Goal: Find specific page/section: Find specific page/section

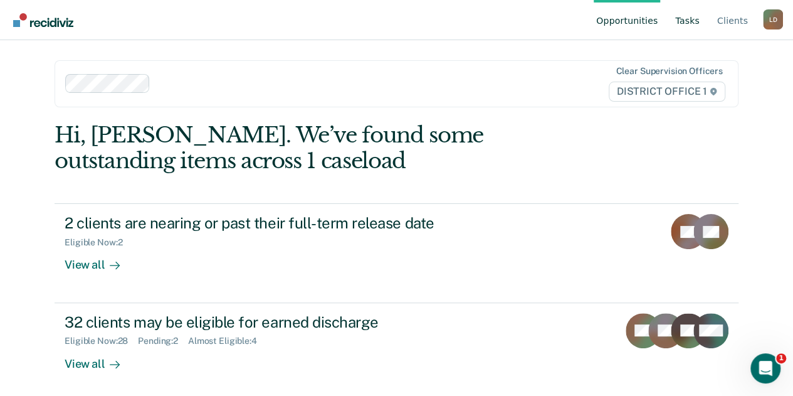
click at [687, 24] on link "Tasks" at bounding box center [687, 20] width 29 height 40
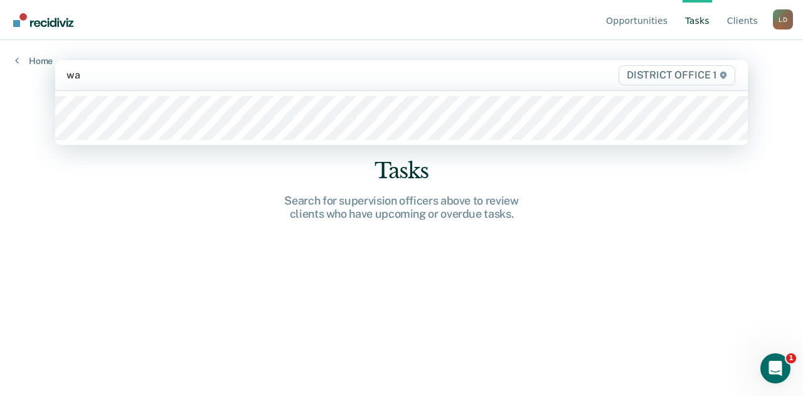
type input "wal"
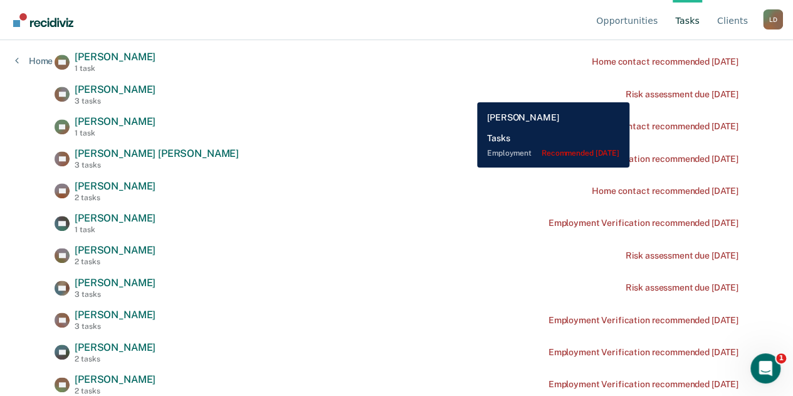
scroll to position [375, 0]
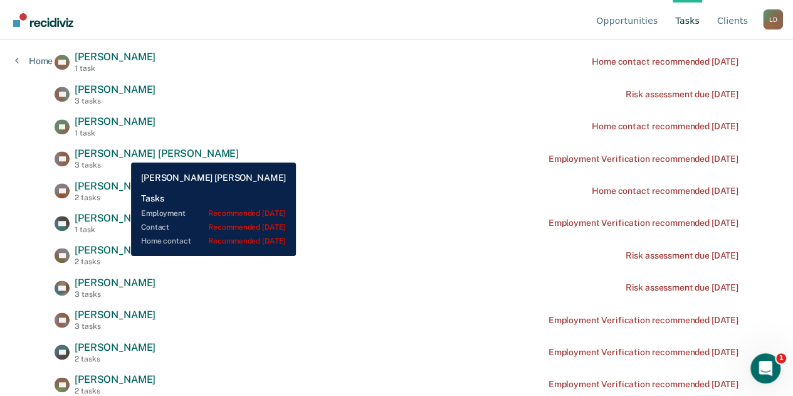
click at [122, 153] on span "[PERSON_NAME] [PERSON_NAME]" at bounding box center [157, 153] width 164 height 12
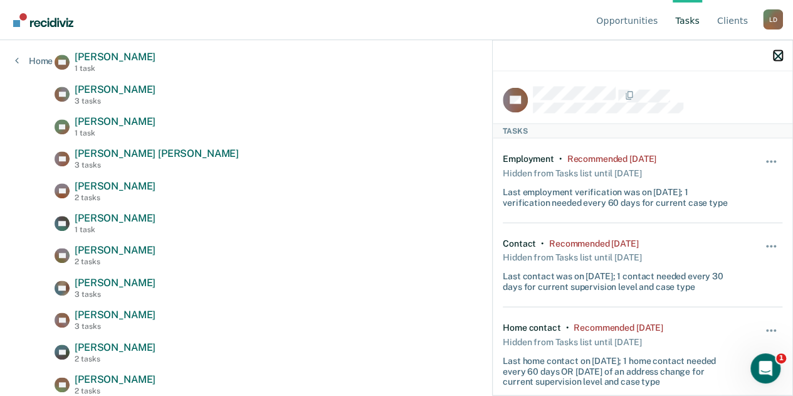
click at [777, 56] on icon "button" at bounding box center [778, 55] width 9 height 9
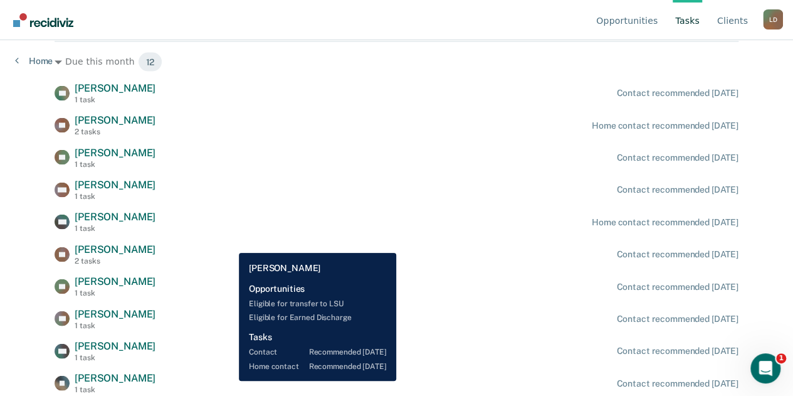
scroll to position [1253, 0]
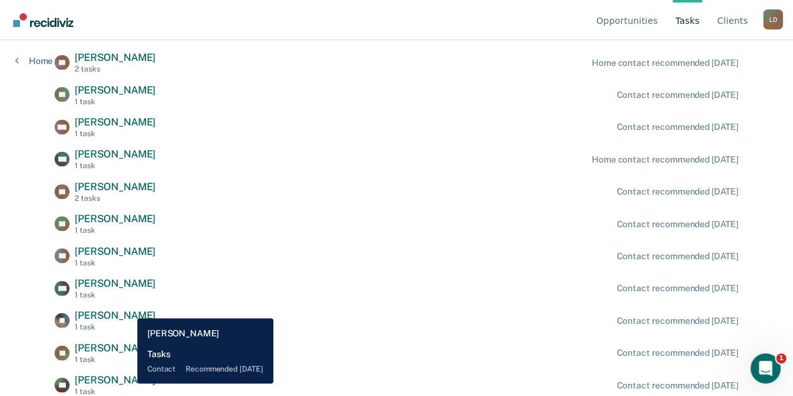
click at [128, 383] on span "[PERSON_NAME]" at bounding box center [115, 380] width 81 height 12
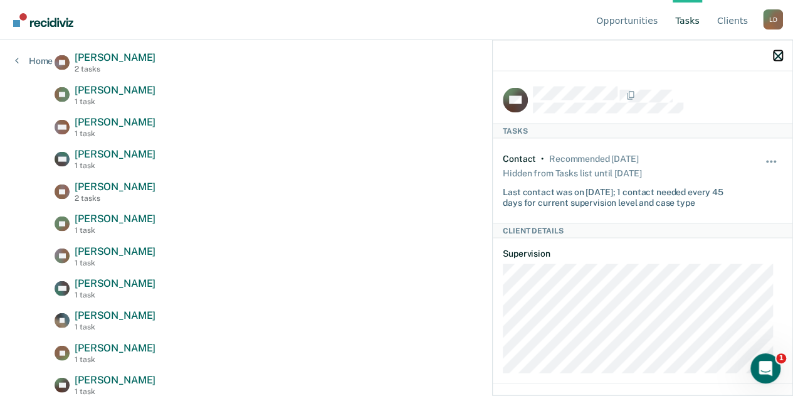
click at [776, 52] on icon "button" at bounding box center [778, 55] width 9 height 9
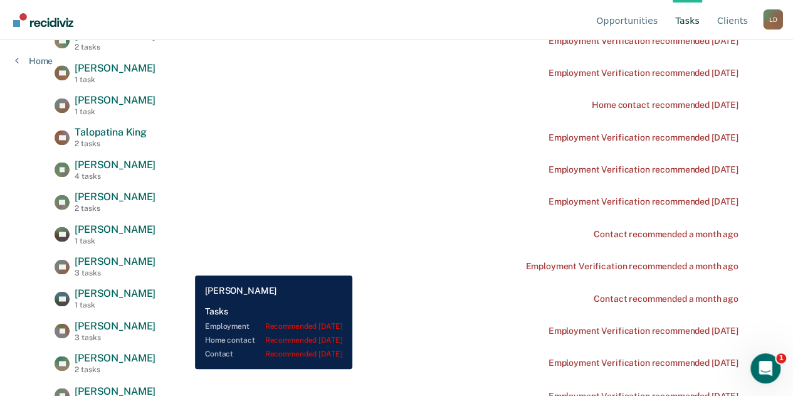
scroll to position [751, 0]
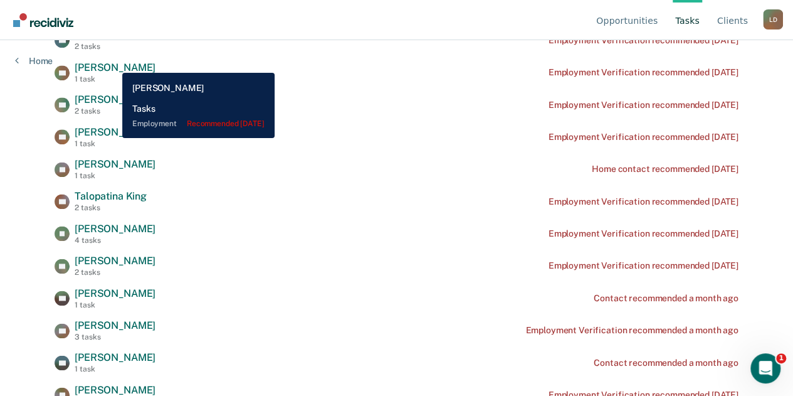
click at [113, 63] on span "[PERSON_NAME]" at bounding box center [115, 67] width 81 height 12
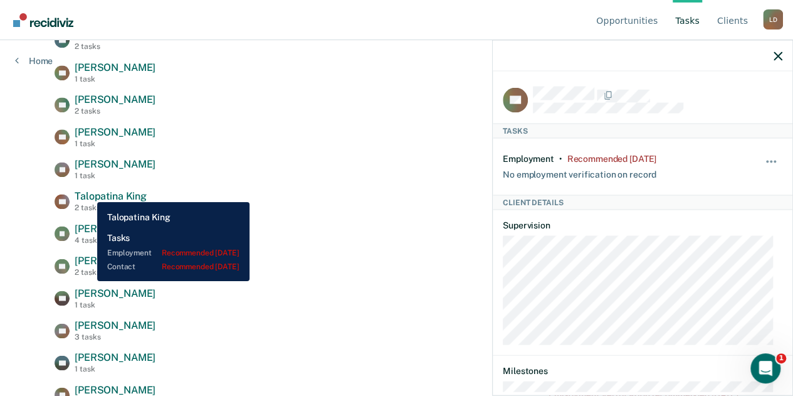
click at [88, 192] on span "Talopatina King" at bounding box center [111, 196] width 72 height 12
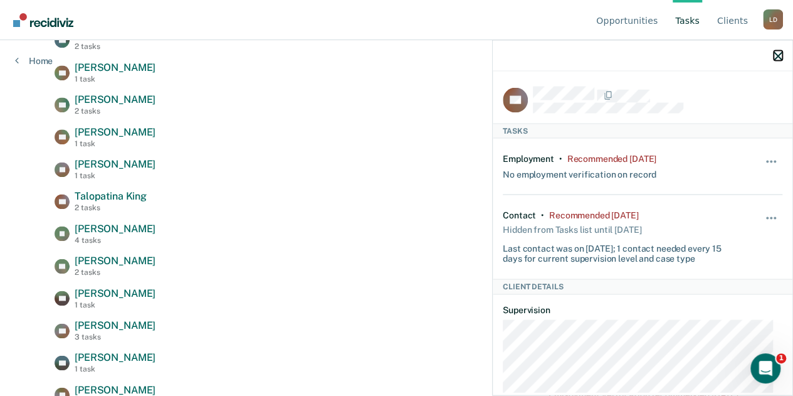
click at [779, 54] on icon "button" at bounding box center [778, 55] width 9 height 9
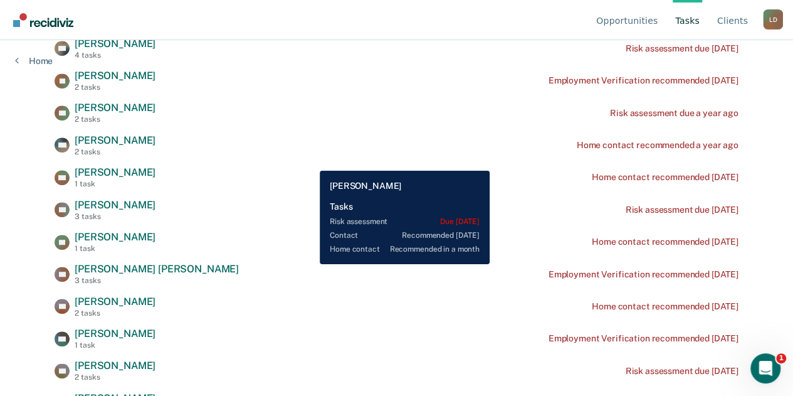
scroll to position [124, 0]
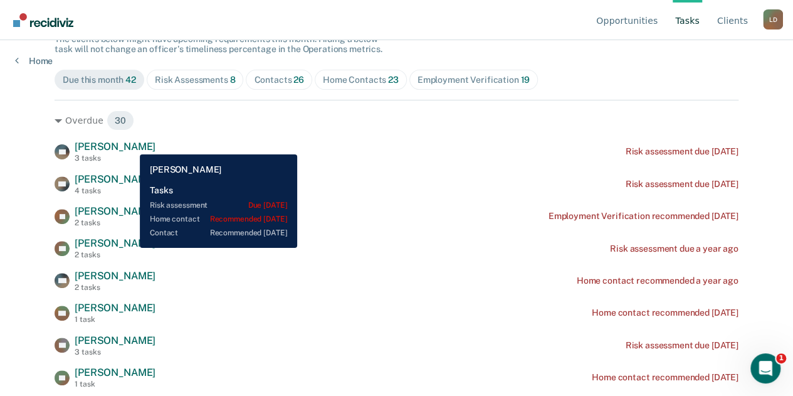
click at [130, 145] on span "[PERSON_NAME]" at bounding box center [115, 146] width 81 height 12
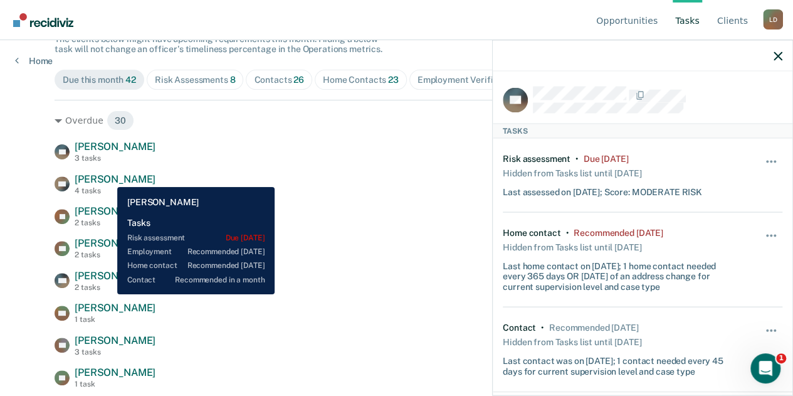
click at [108, 177] on span "[PERSON_NAME]" at bounding box center [115, 179] width 81 height 12
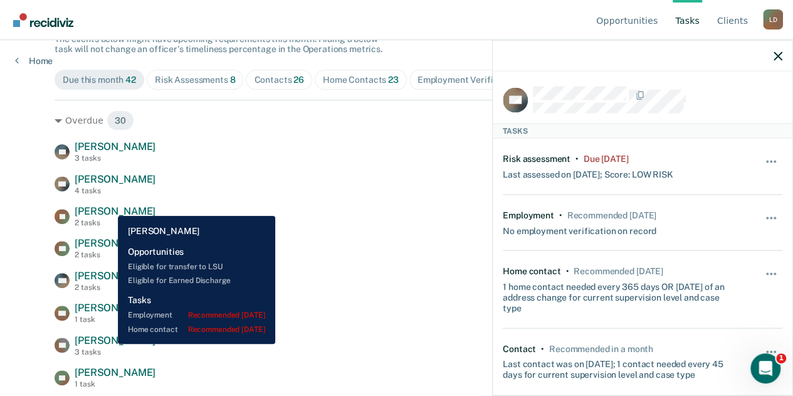
click at [108, 206] on span "[PERSON_NAME]" at bounding box center [115, 211] width 81 height 12
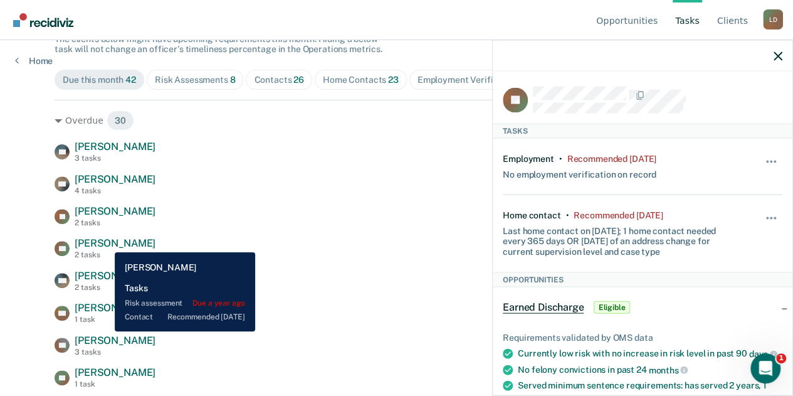
click at [105, 243] on span "[PERSON_NAME]" at bounding box center [115, 243] width 81 height 12
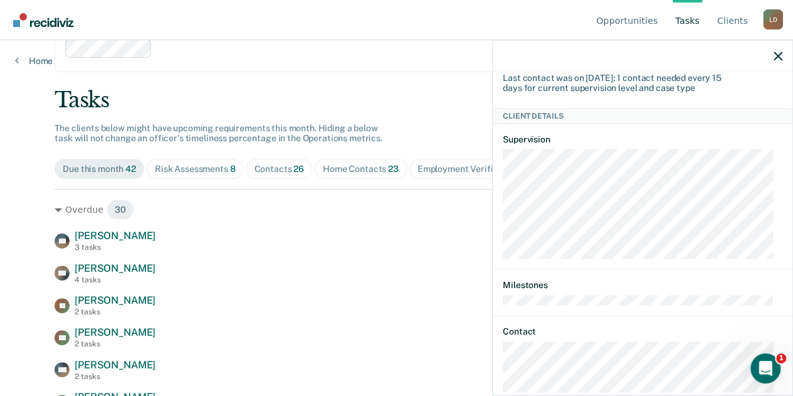
scroll to position [0, 0]
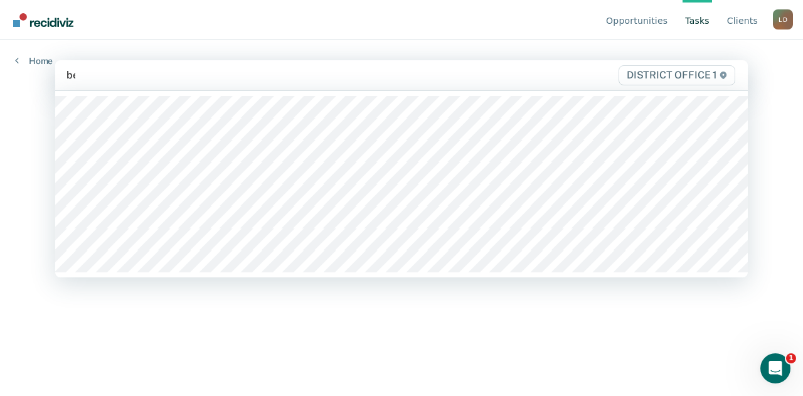
type input "ben"
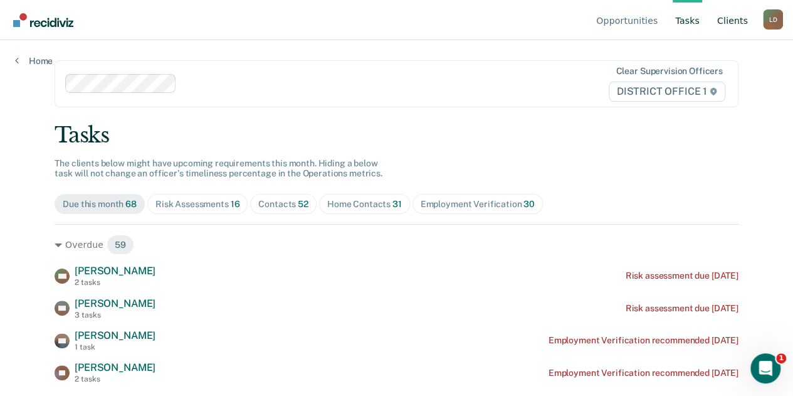
click at [734, 23] on link "Client s" at bounding box center [733, 20] width 36 height 40
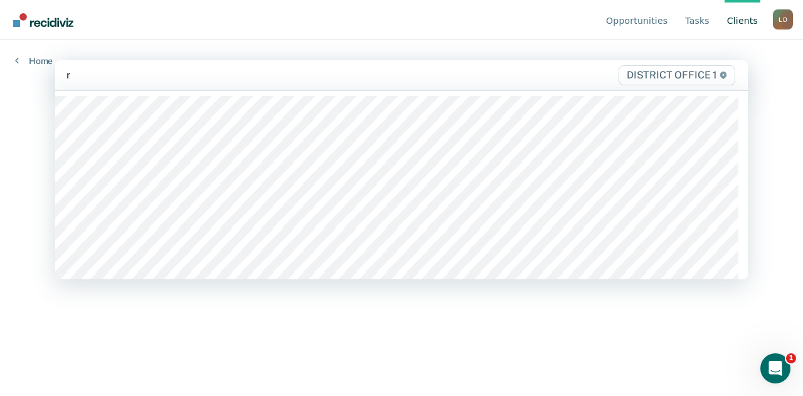
type input "ro"
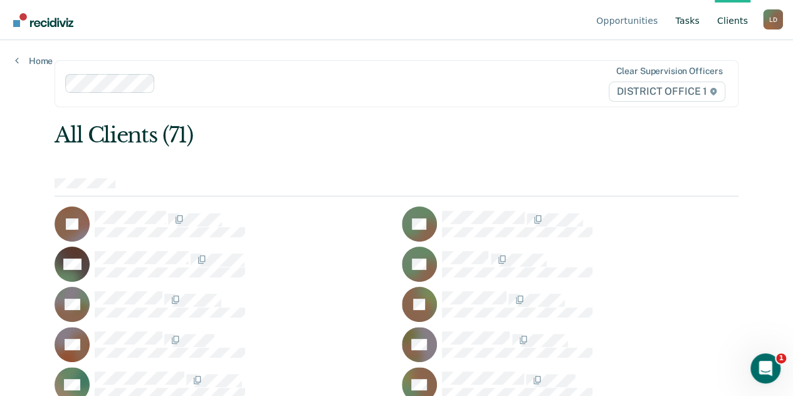
click at [695, 21] on link "Tasks" at bounding box center [687, 20] width 29 height 40
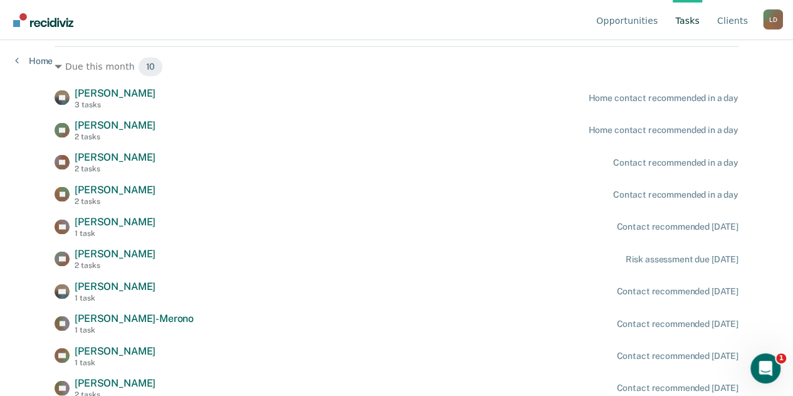
scroll to position [1156, 0]
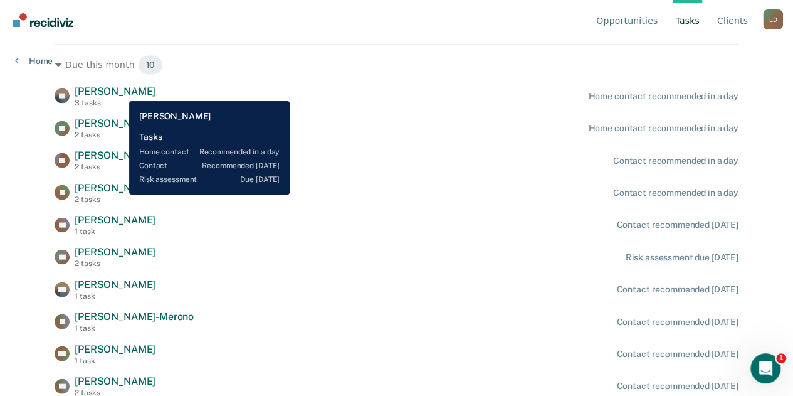
click at [120, 92] on span "[PERSON_NAME]" at bounding box center [115, 91] width 81 height 12
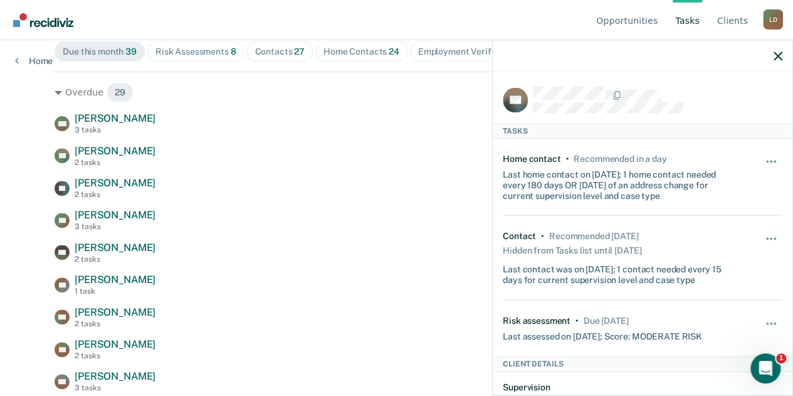
scroll to position [0, 0]
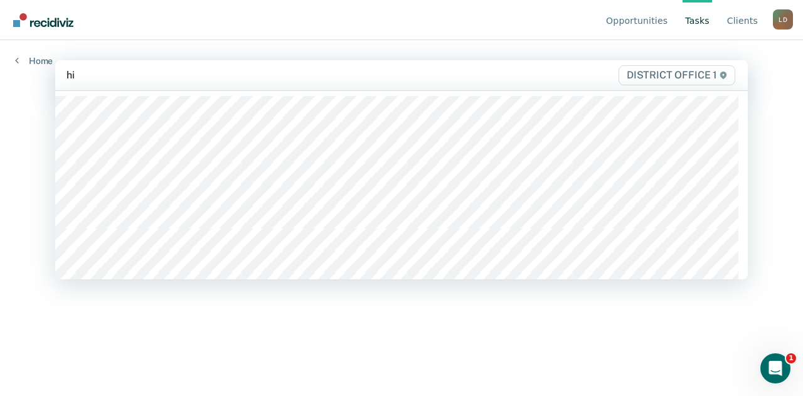
type input "hir"
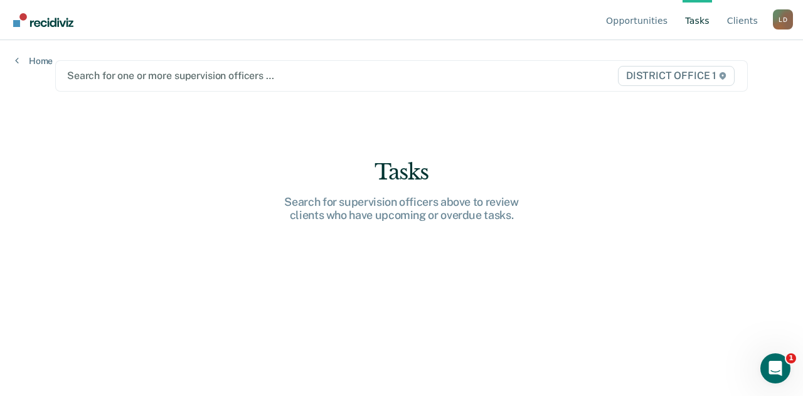
type input "j"
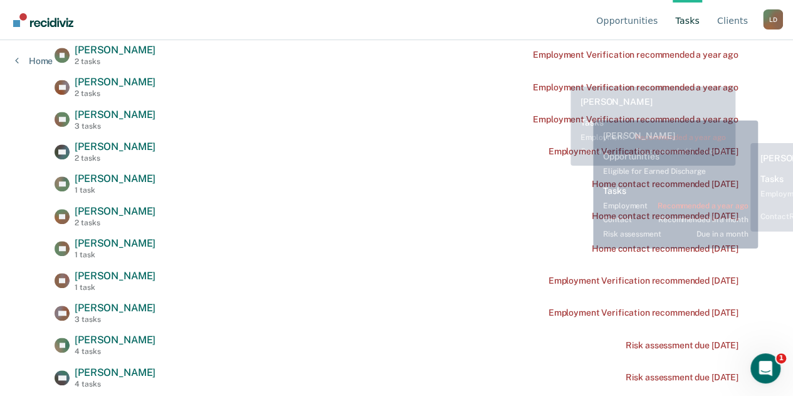
scroll to position [444, 0]
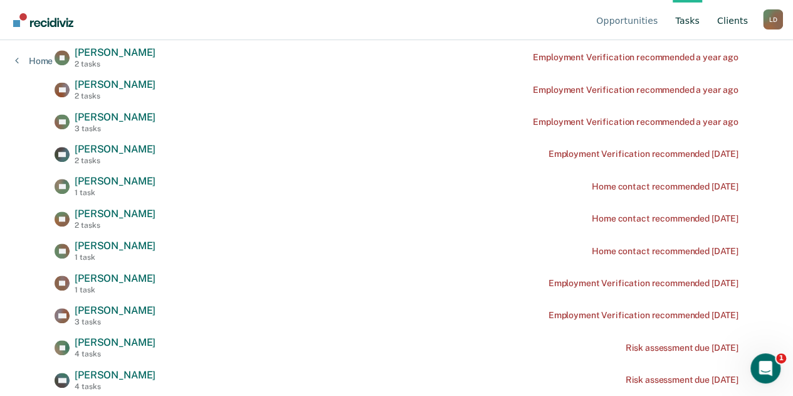
click at [732, 20] on link "Client s" at bounding box center [733, 20] width 36 height 40
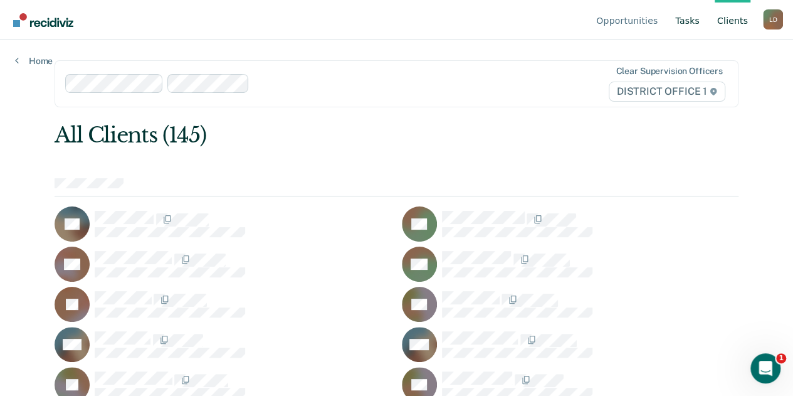
click at [687, 19] on link "Tasks" at bounding box center [687, 20] width 29 height 40
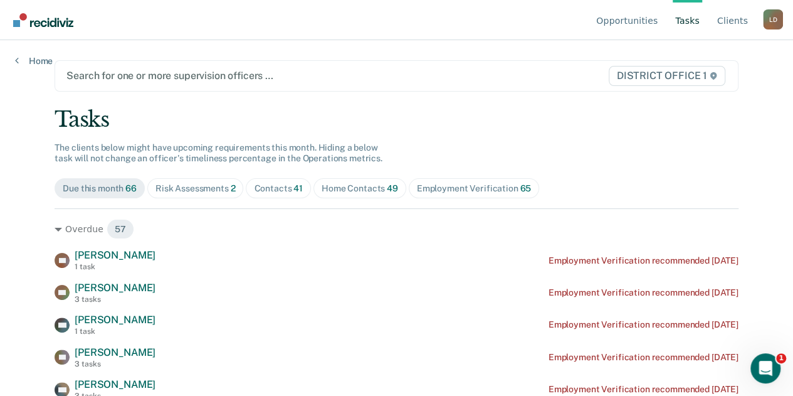
click at [169, 82] on div at bounding box center [296, 75] width 461 height 14
click at [173, 78] on div at bounding box center [296, 75] width 461 height 14
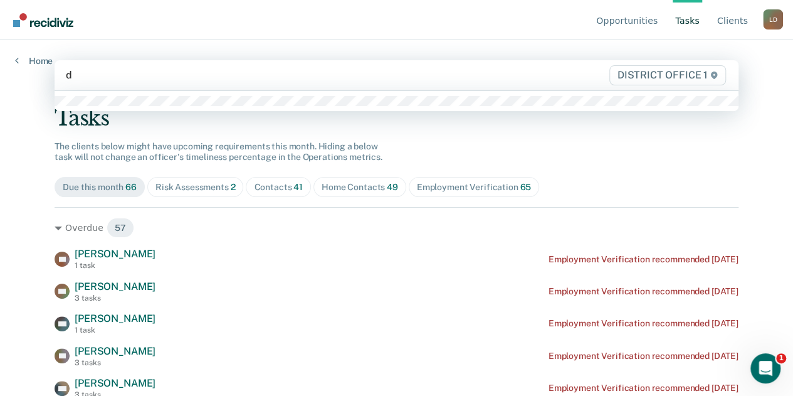
type input "d"
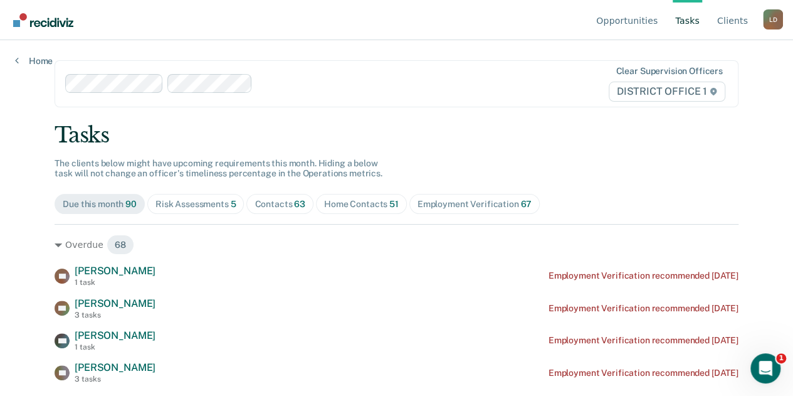
click at [695, 21] on link "Tasks" at bounding box center [687, 20] width 29 height 40
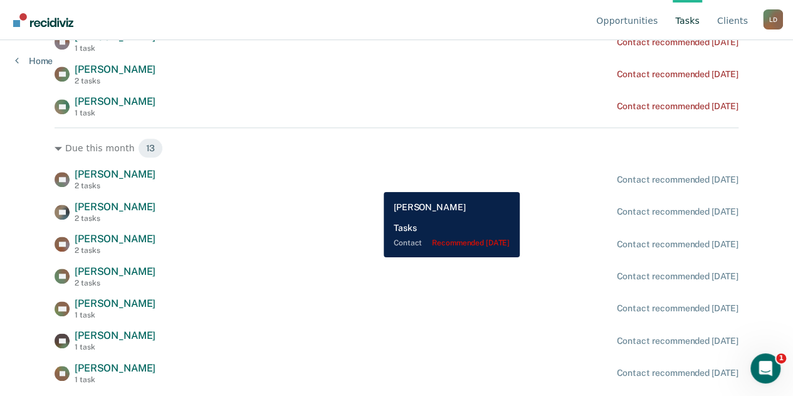
scroll to position [502, 0]
